Goal: Information Seeking & Learning: Compare options

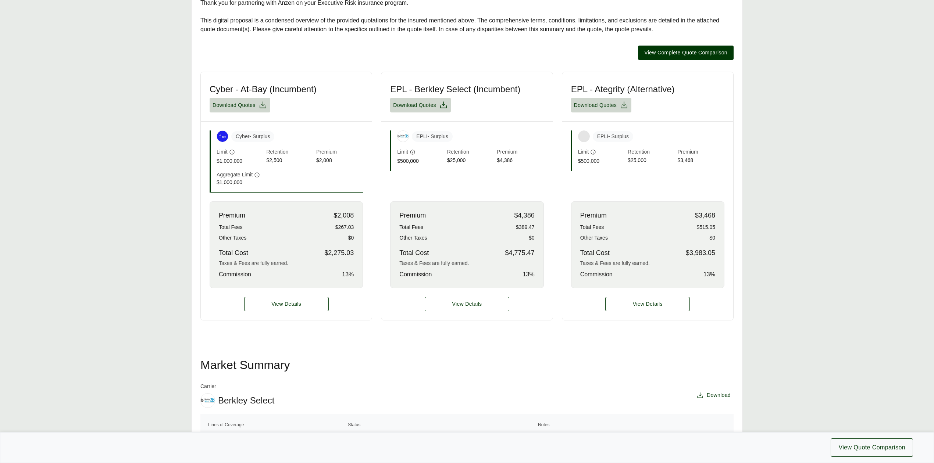
scroll to position [196, 0]
click at [286, 309] on button "View Details" at bounding box center [286, 304] width 85 height 14
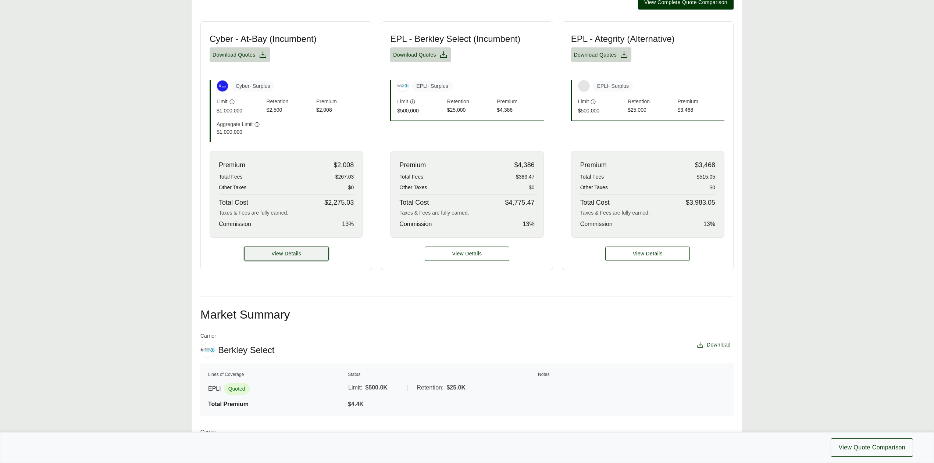
scroll to position [246, 0]
click at [293, 257] on span "View Details" at bounding box center [286, 254] width 30 height 8
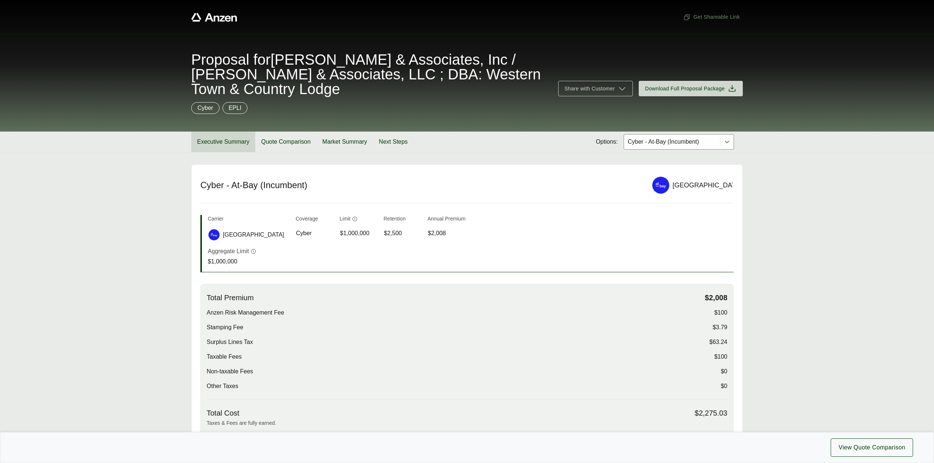
click at [221, 138] on button "Executive Summary" at bounding box center [223, 142] width 64 height 21
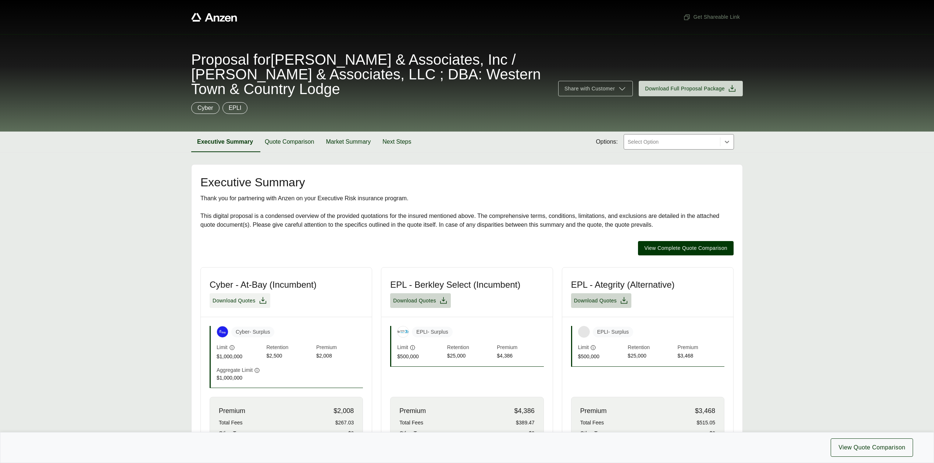
click at [232, 299] on span "Download Quotes" at bounding box center [234, 301] width 43 height 8
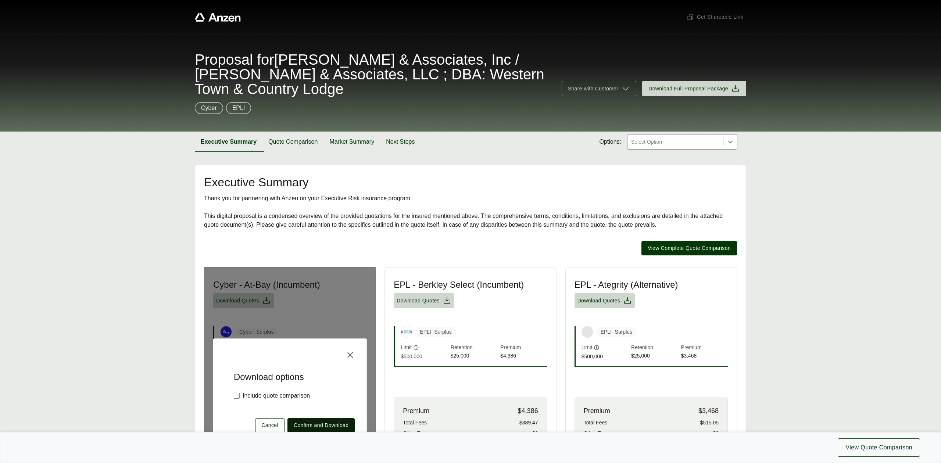
click at [304, 425] on span "Confirm and Download" at bounding box center [321, 426] width 55 height 8
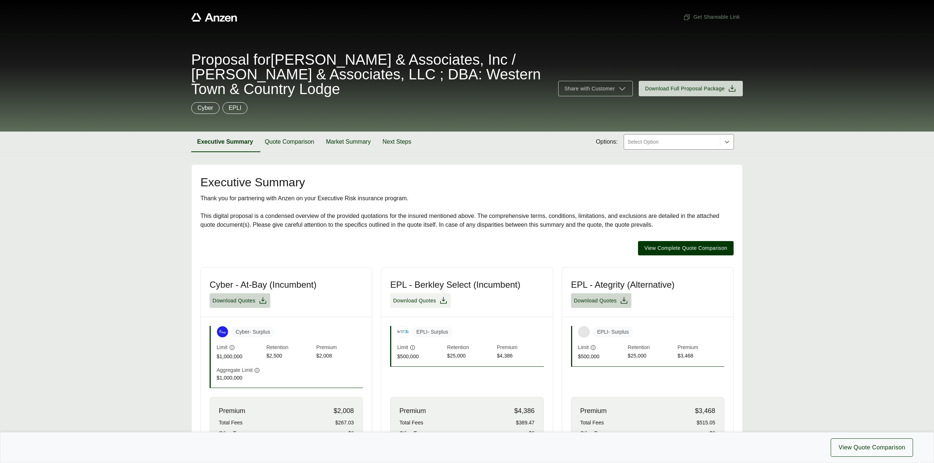
click at [430, 305] on span "Download Quotes" at bounding box center [414, 301] width 43 height 8
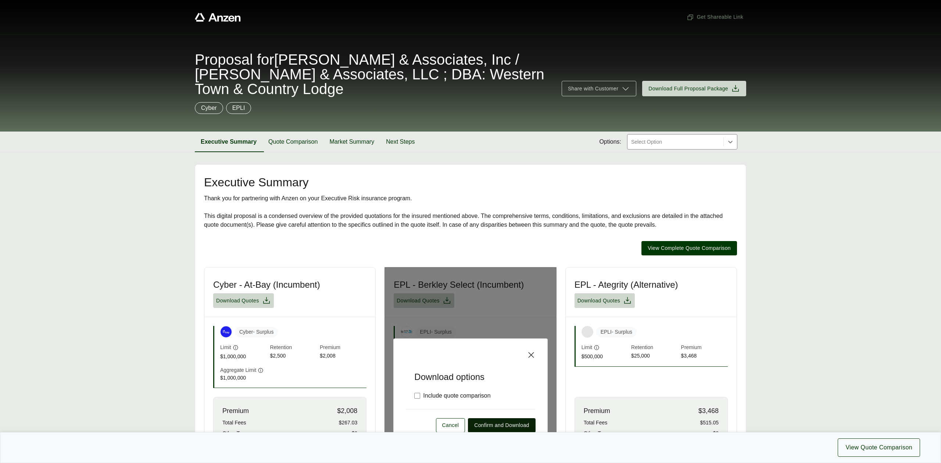
click at [492, 428] on span "Confirm and Download" at bounding box center [501, 426] width 55 height 8
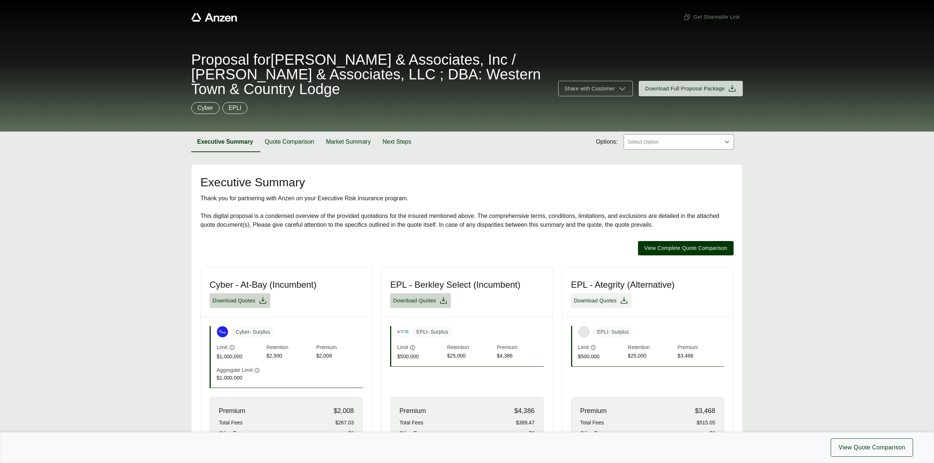
click at [613, 302] on span "Download Quotes" at bounding box center [595, 301] width 43 height 8
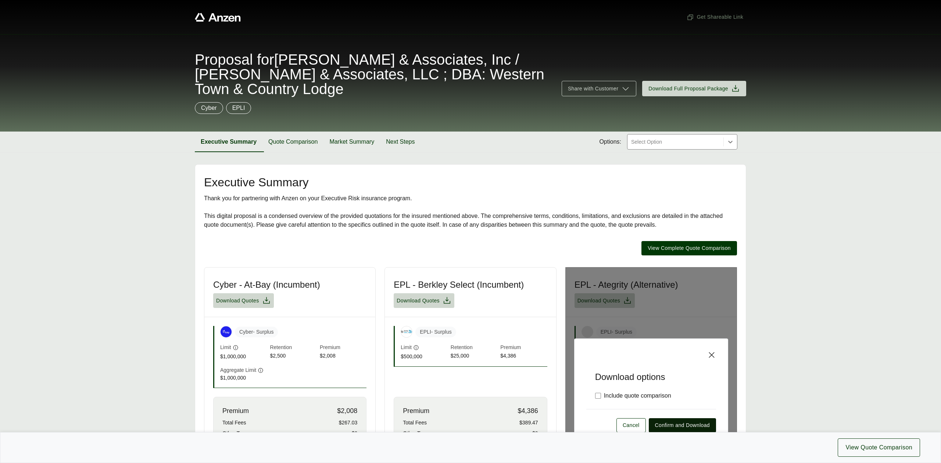
click at [665, 427] on span "Confirm and Download" at bounding box center [682, 426] width 55 height 8
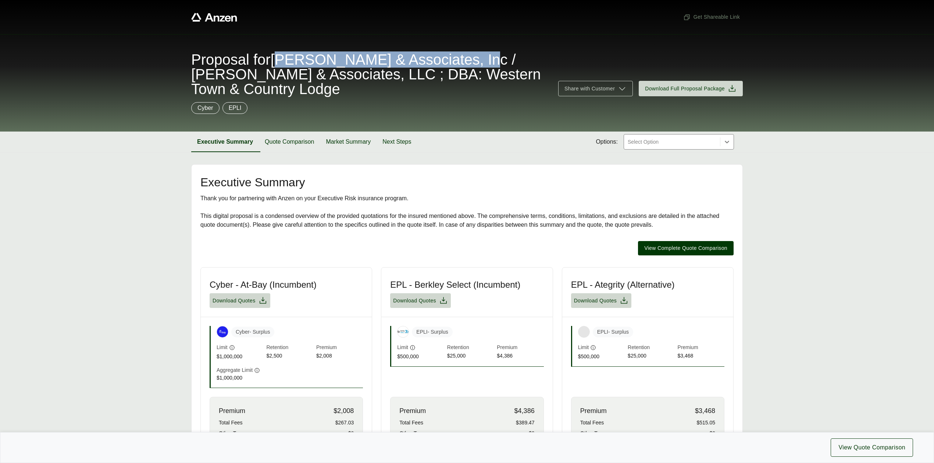
drag, startPoint x: 284, startPoint y: 59, endPoint x: 492, endPoint y: 58, distance: 207.4
click at [492, 58] on span "Proposal for Jackson Tsai & Associates, Inc / Jackson Tsai & Associates, LLC ; …" at bounding box center [370, 74] width 358 height 44
copy span "ackson Tsai & Associates, Inc"
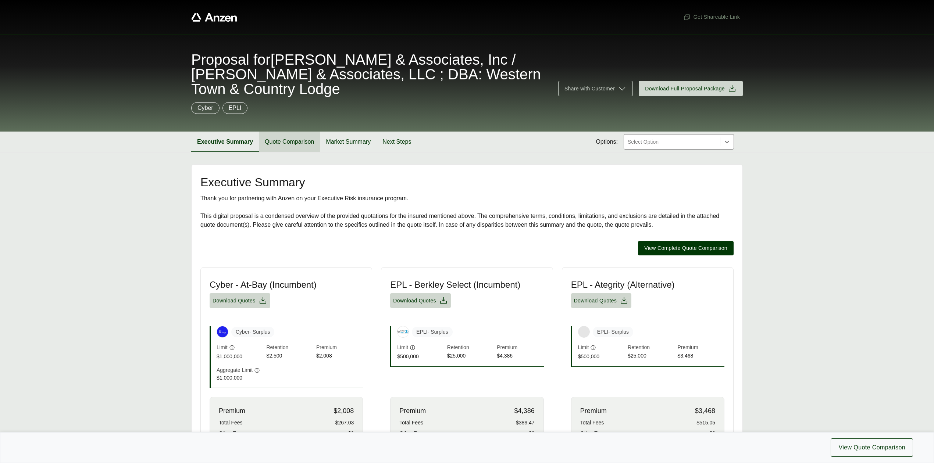
click at [287, 138] on button "Quote Comparison" at bounding box center [289, 142] width 61 height 21
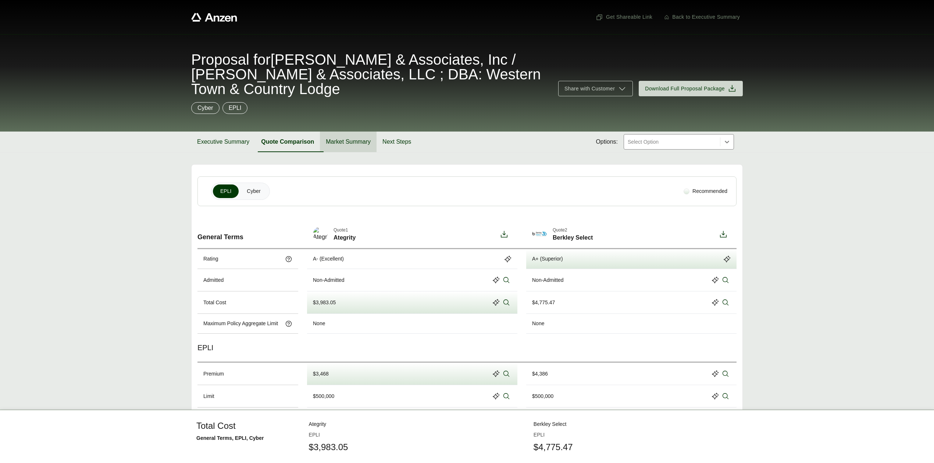
click at [336, 140] on button "Market Summary" at bounding box center [348, 142] width 57 height 21
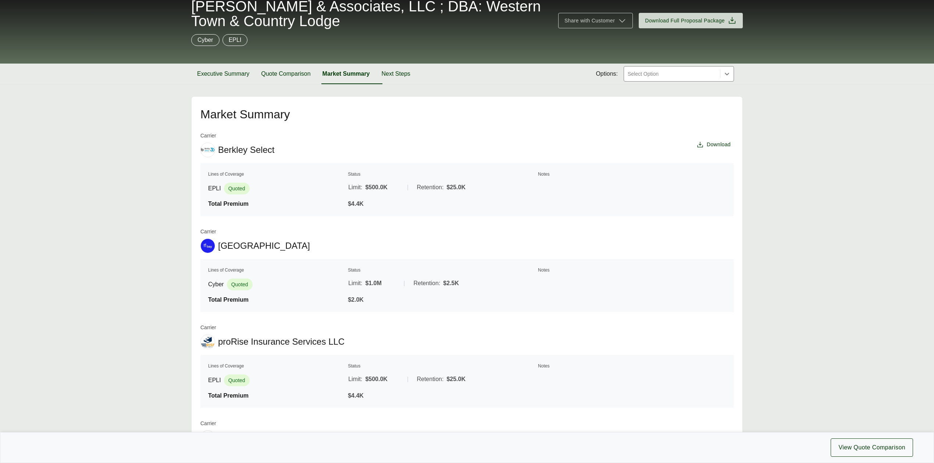
scroll to position [68, 0]
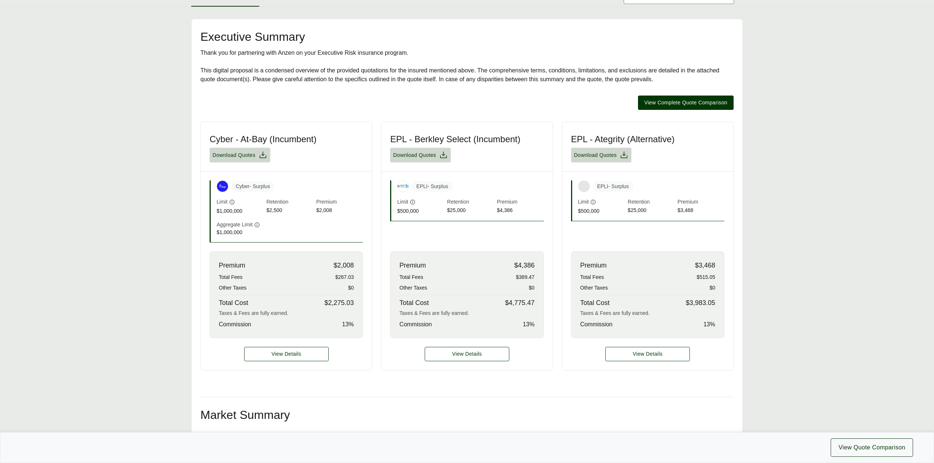
scroll to position [146, 0]
click at [464, 355] on span "View Details" at bounding box center [467, 354] width 30 height 8
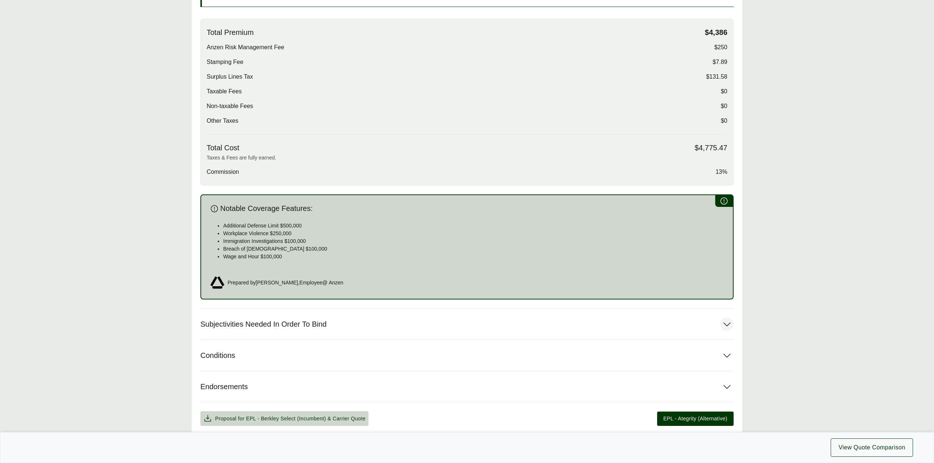
scroll to position [244, 0]
click at [349, 321] on button "Subjectivities Needed In Order To Bind" at bounding box center [466, 323] width 533 height 31
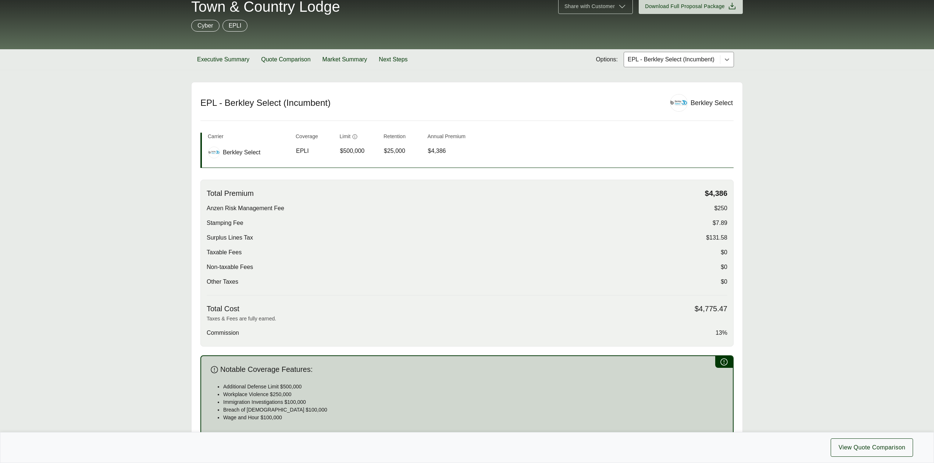
scroll to position [48, 0]
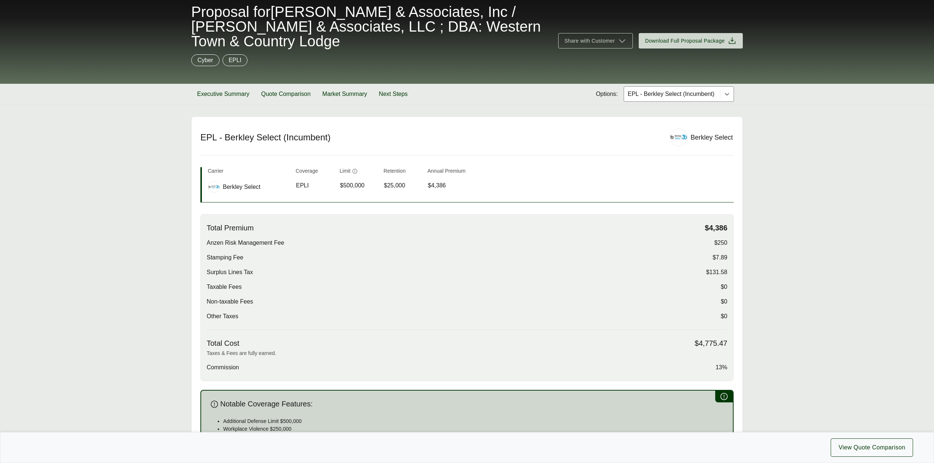
click at [649, 95] on div at bounding box center [672, 94] width 90 height 9
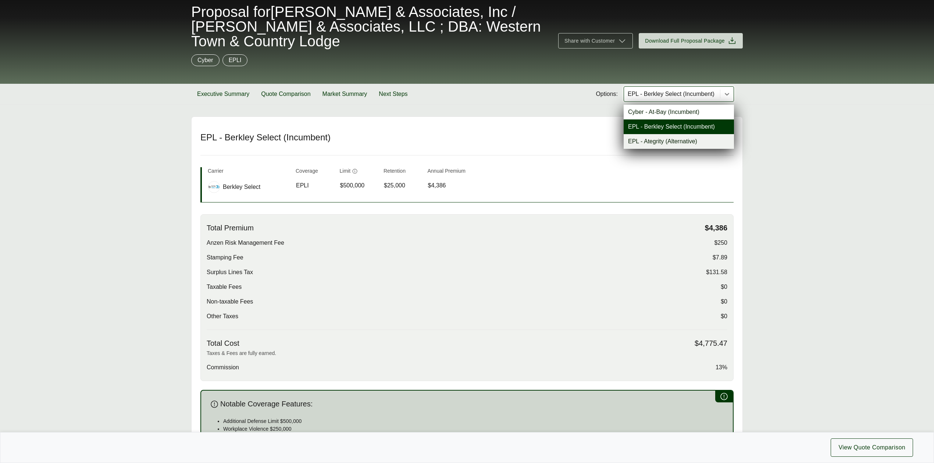
click at [642, 143] on div "EPL - Ategrity (Alternative)" at bounding box center [679, 141] width 110 height 15
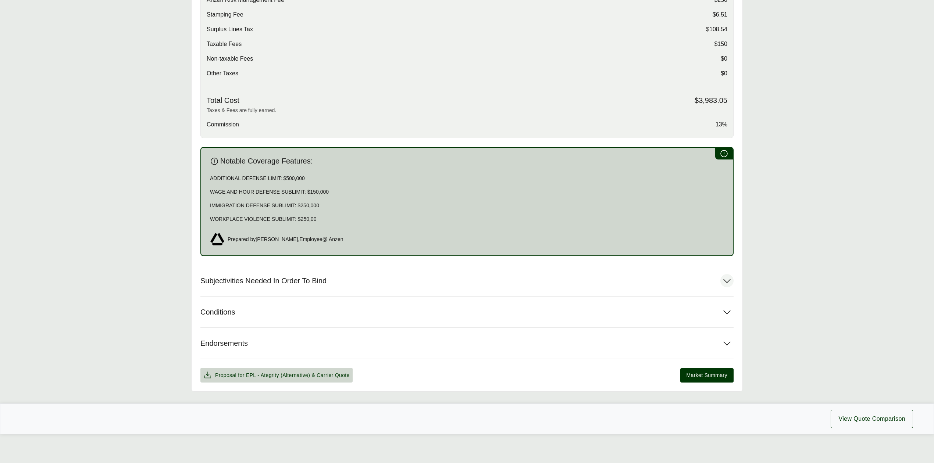
scroll to position [284, 0]
click at [341, 279] on button "Subjectivities Needed In Order To Bind" at bounding box center [466, 280] width 533 height 31
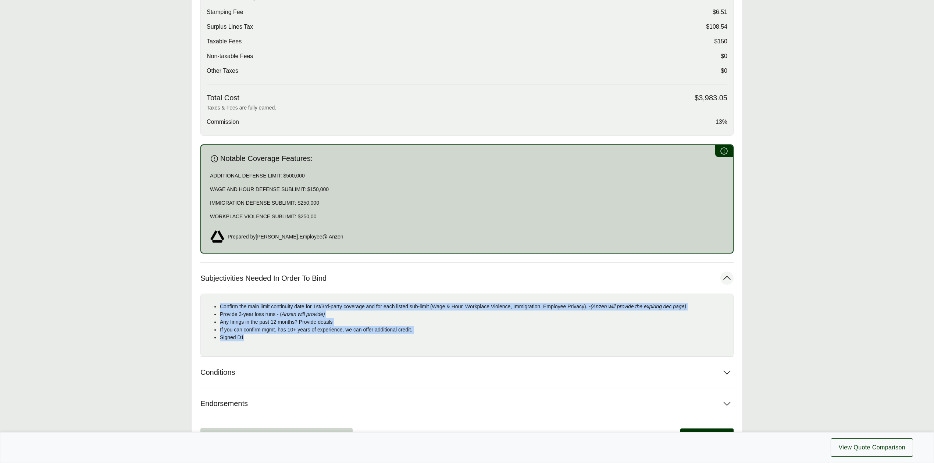
drag, startPoint x: 220, startPoint y: 308, endPoint x: 253, endPoint y: 336, distance: 43.6
click at [253, 336] on ul "Confirm the main limit continuity date for 1st/3rd-party coverage and for each …" at bounding box center [467, 322] width 521 height 39
copy ul "Confirm the main limit continuity date for 1st/3rd-party coverage and for each …"
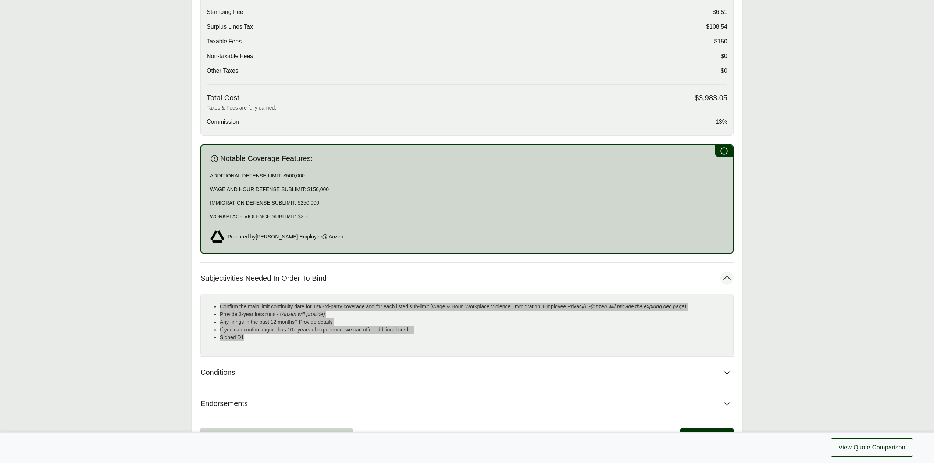
scroll to position [88, 0]
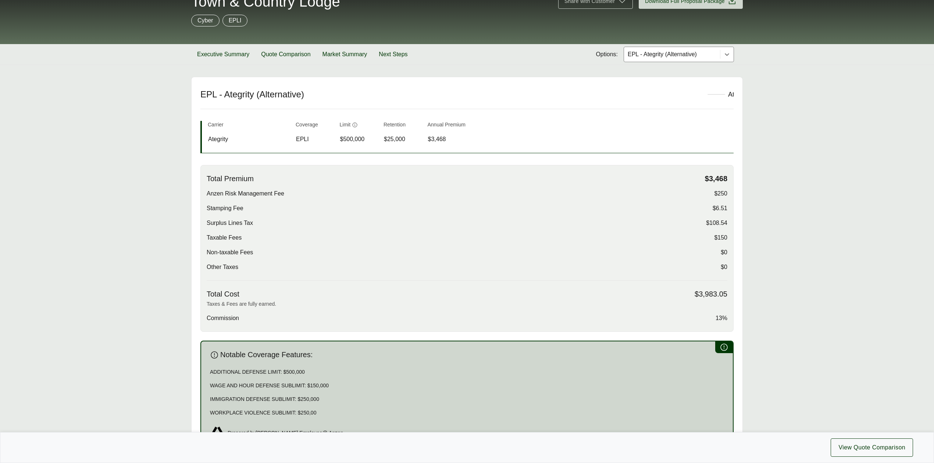
drag, startPoint x: 653, startPoint y: 52, endPoint x: 652, endPoint y: 60, distance: 7.5
click at [653, 52] on div at bounding box center [672, 54] width 90 height 9
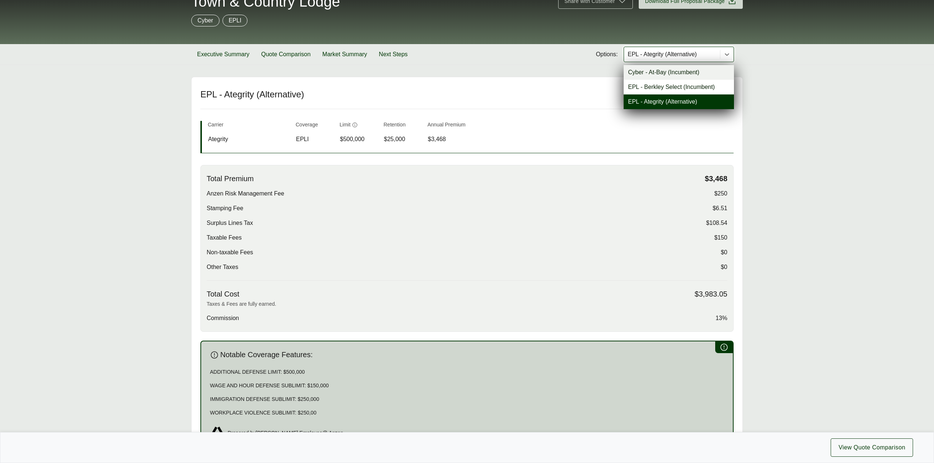
click at [648, 75] on div "Cyber - At-Bay (Incumbent)" at bounding box center [679, 72] width 110 height 15
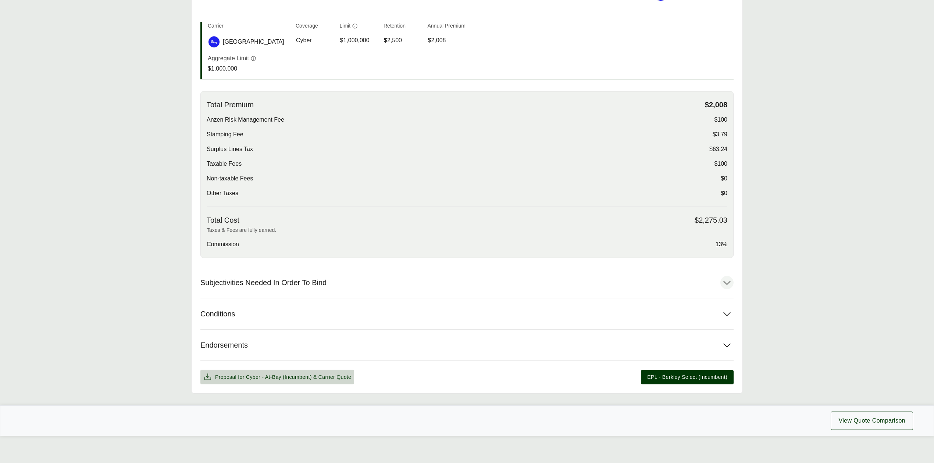
scroll to position [197, 0]
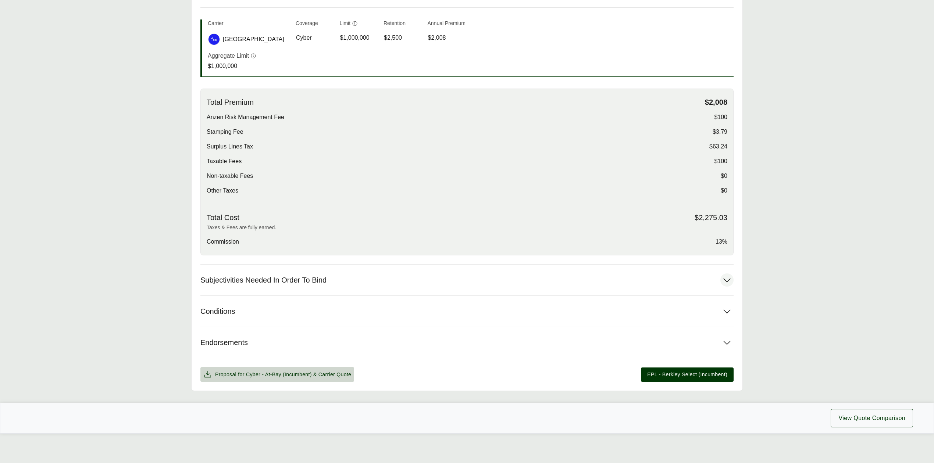
click at [310, 282] on span "Subjectivities Needed In Order To Bind" at bounding box center [263, 280] width 126 height 9
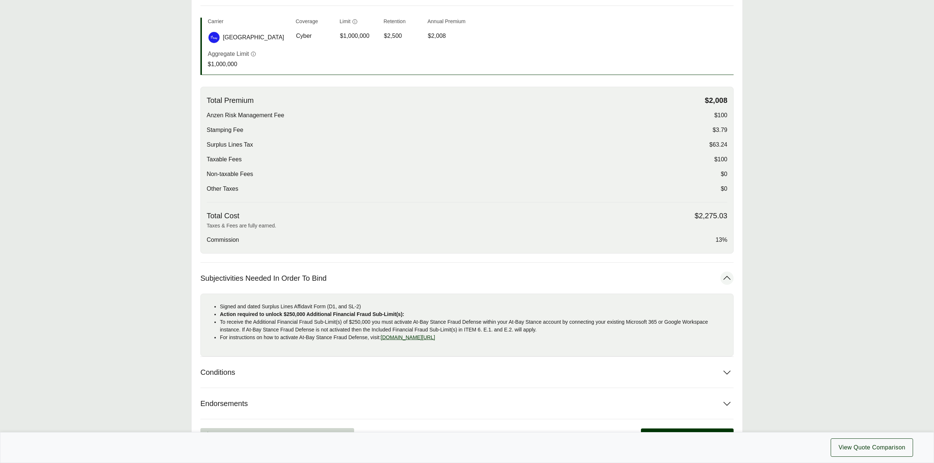
drag, startPoint x: 219, startPoint y: 307, endPoint x: 530, endPoint y: 338, distance: 312.7
click at [530, 338] on ul "Signed and dated Surplus Lines Affidavit Form (D1, and SL-2) Action required to…" at bounding box center [467, 322] width 521 height 39
copy ul "Signed and dated Surplus Lines Affidavit Form (D1, and SL-2) Action required to…"
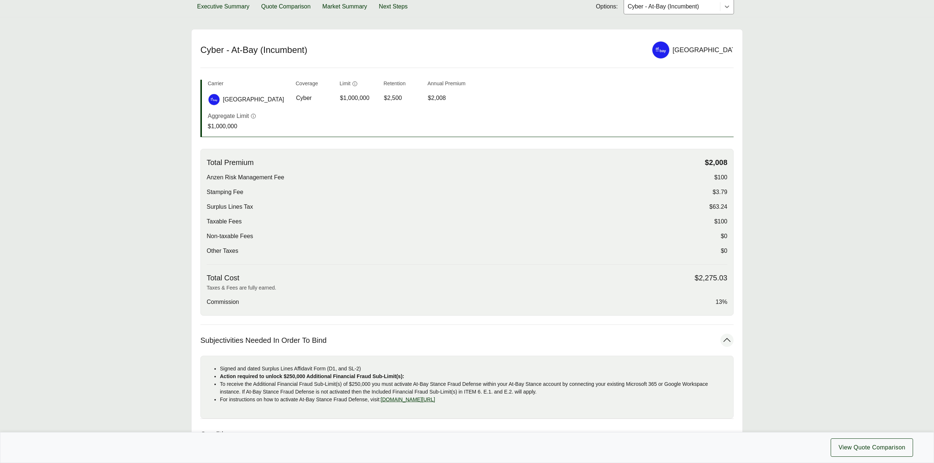
scroll to position [50, 0]
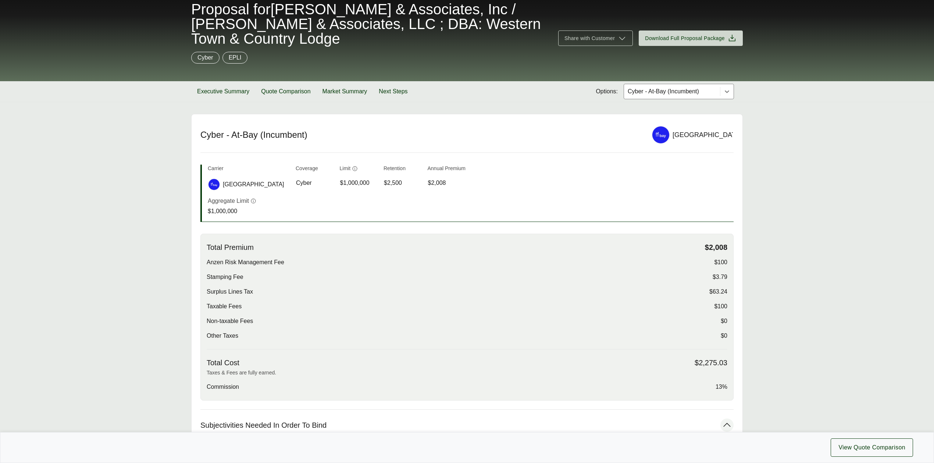
drag, startPoint x: 71, startPoint y: 96, endPoint x: 165, endPoint y: 43, distance: 107.7
click at [71, 96] on section "Executive Summary Quote Comparison Market Summary Next Steps Options: Cyber - A…" at bounding box center [467, 91] width 934 height 21
